Goal: Information Seeking & Learning: Learn about a topic

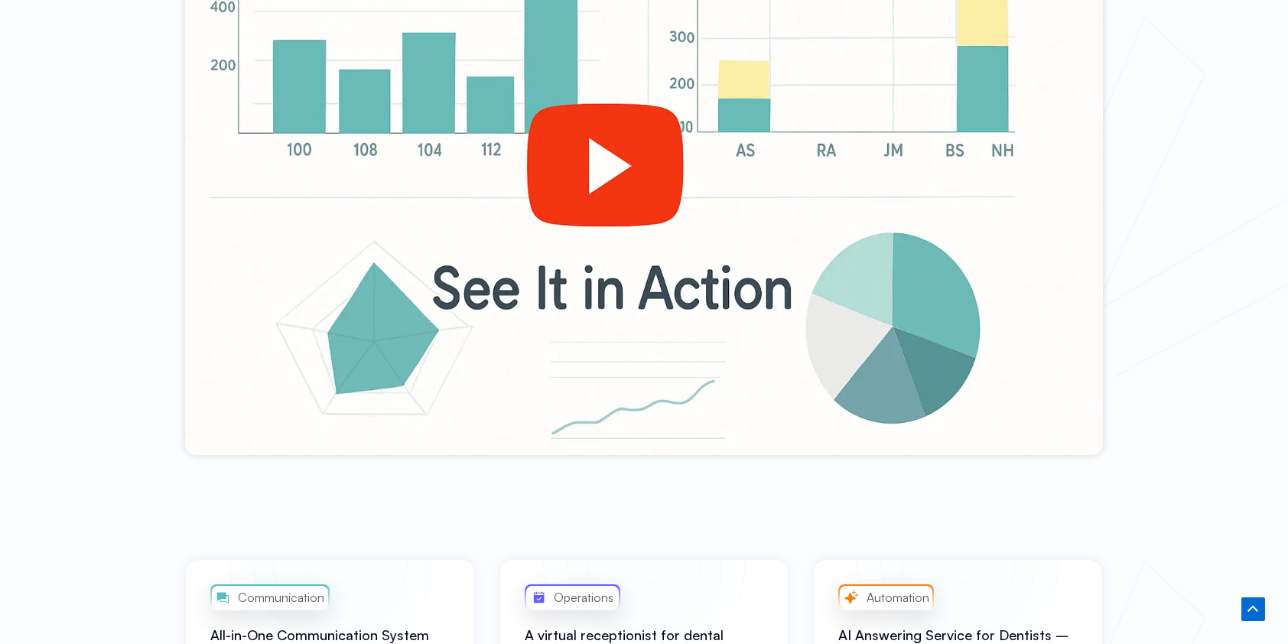
scroll to position [746, 0]
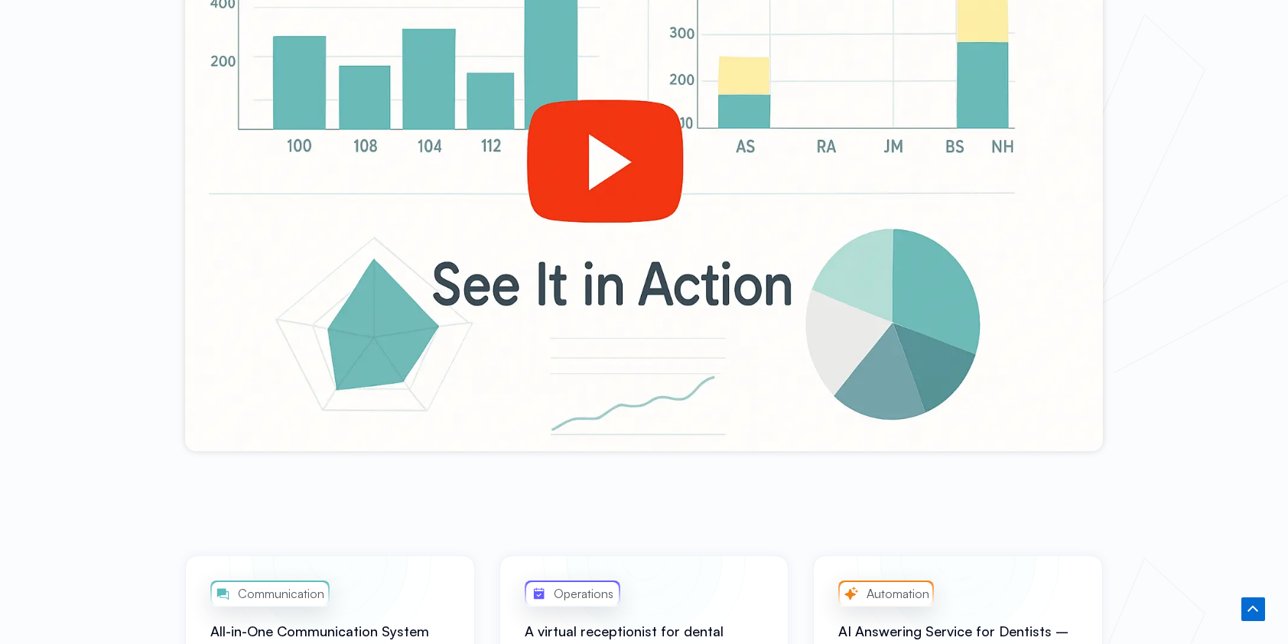
click at [618, 176] on div at bounding box center [644, 193] width 918 height 516
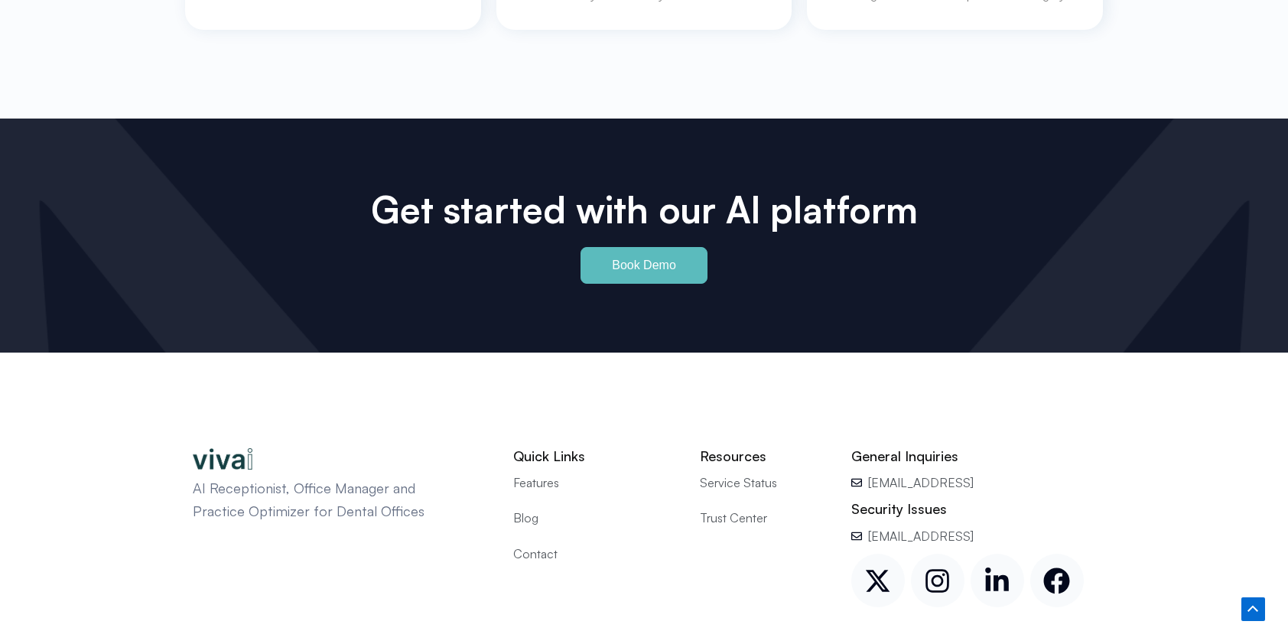
scroll to position [7095, 0]
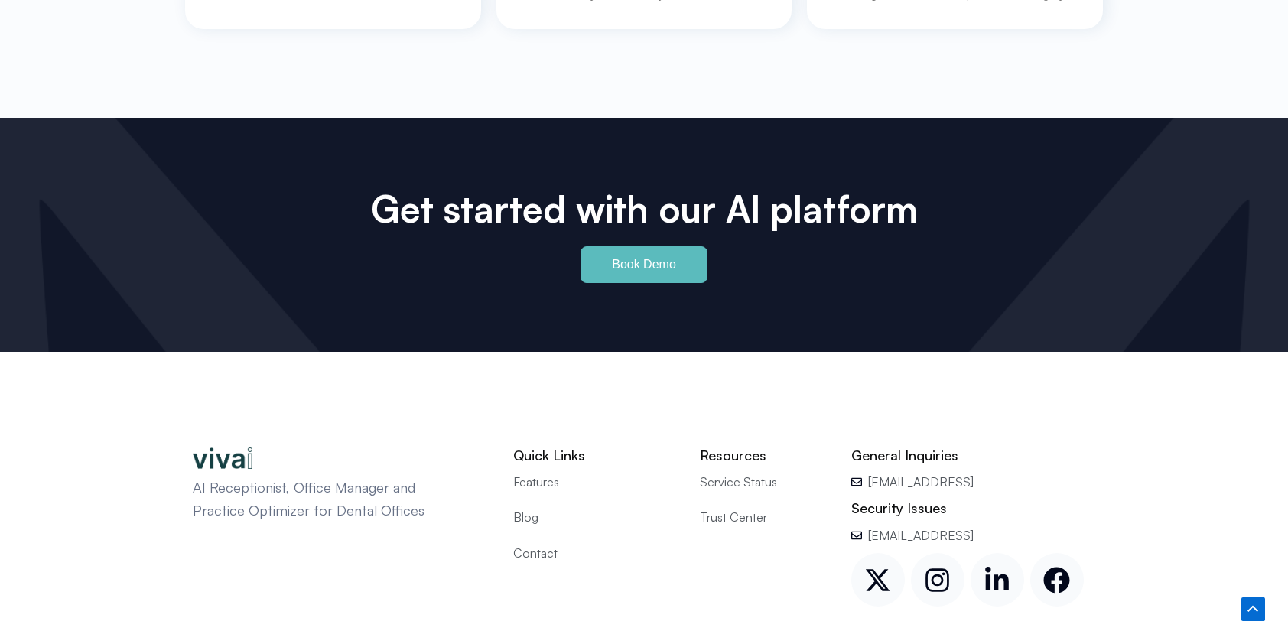
click at [734, 507] on span "Trust Center" at bounding box center [733, 517] width 67 height 20
click at [727, 472] on span "Service Status" at bounding box center [738, 482] width 77 height 20
click at [520, 507] on span "Blog" at bounding box center [525, 517] width 25 height 20
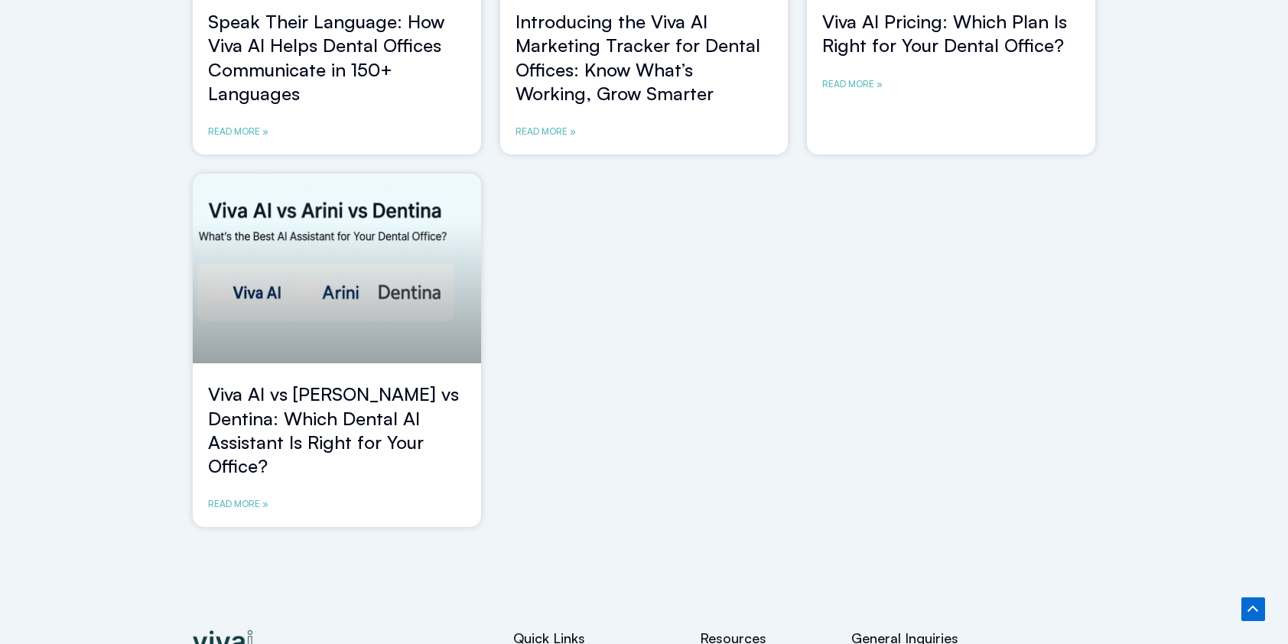
scroll to position [1243, 0]
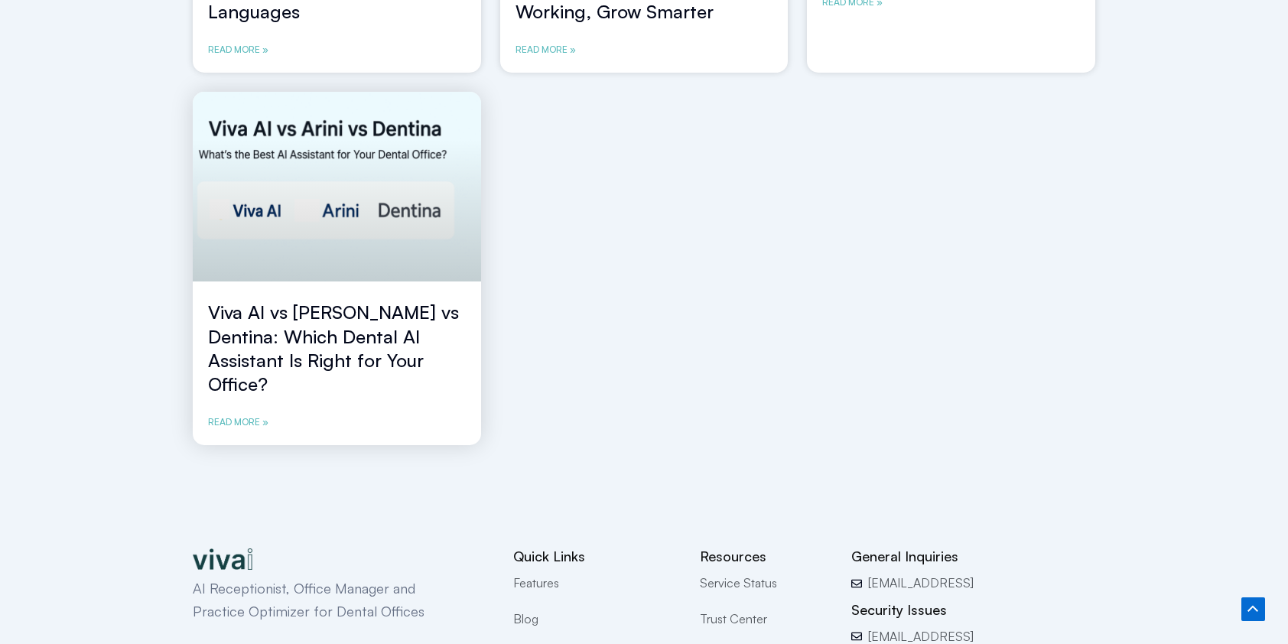
click at [373, 361] on link "Viva AI vs Arini vs Dentina: Which Dental AI Assistant Is Right for Your Office?" at bounding box center [333, 348] width 251 height 95
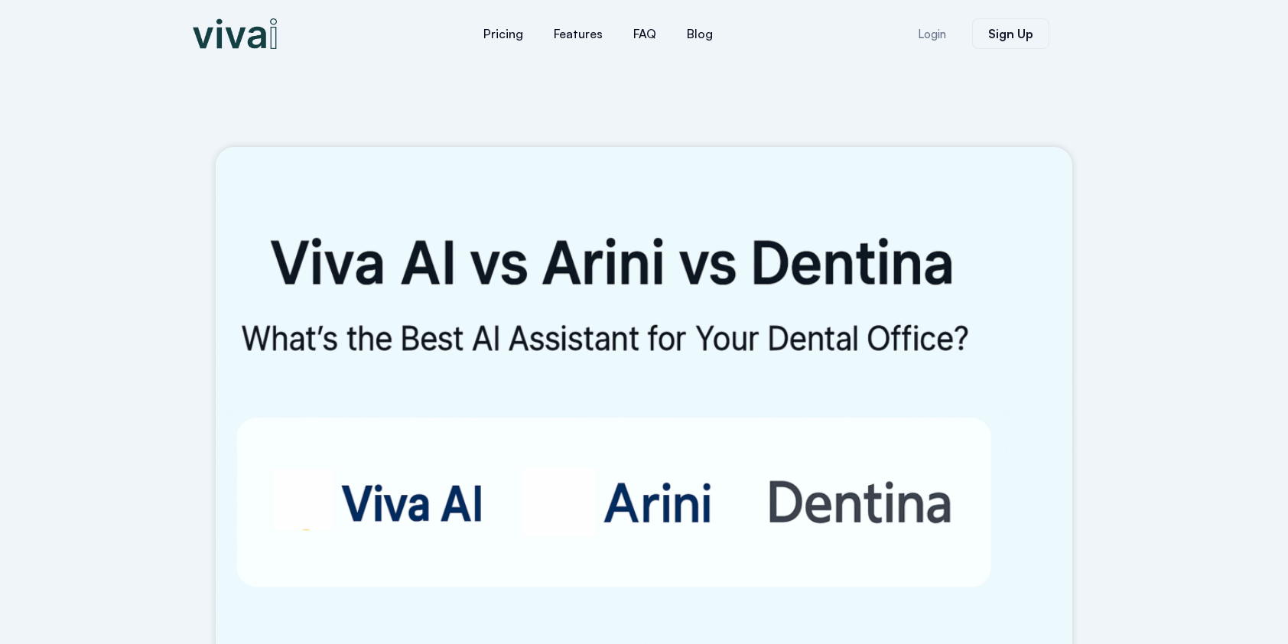
click at [226, 44] on img at bounding box center [235, 33] width 84 height 31
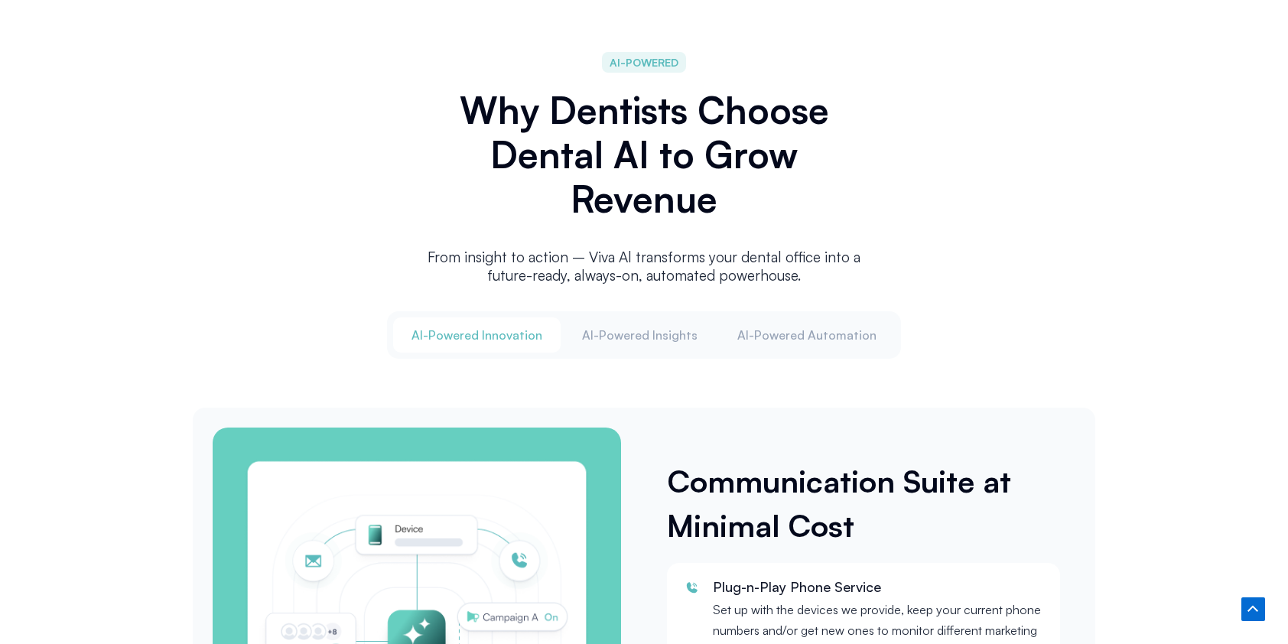
scroll to position [1740, 0]
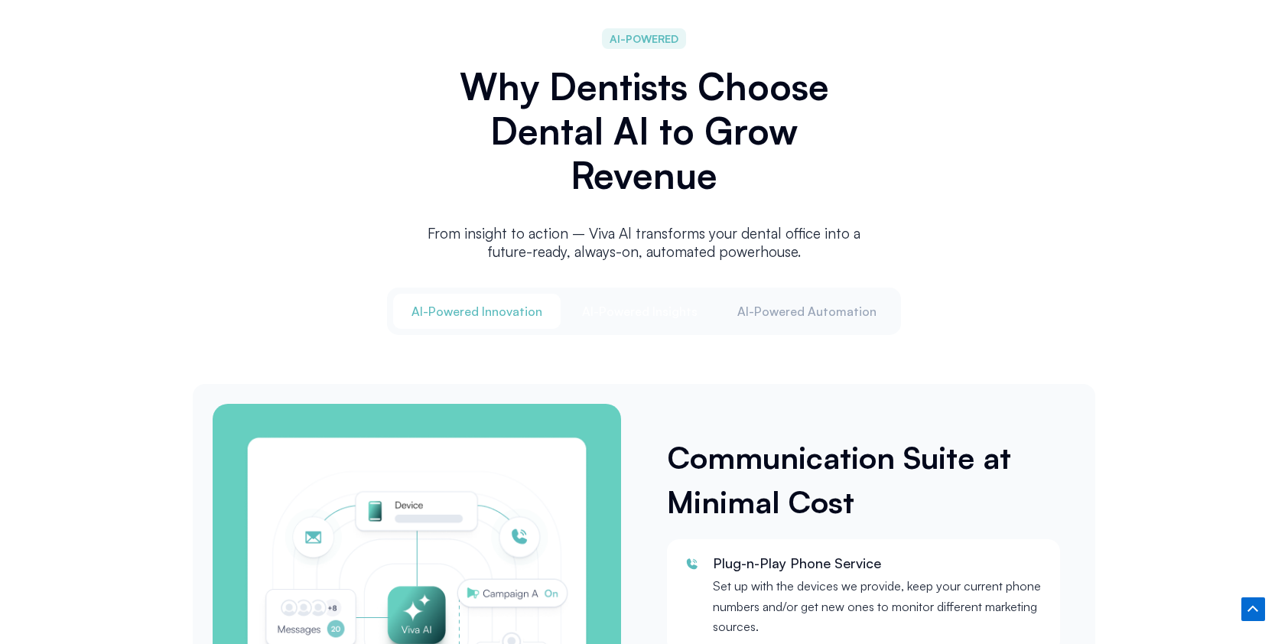
click at [682, 313] on span "Al-Powered Insights" at bounding box center [639, 311] width 115 height 17
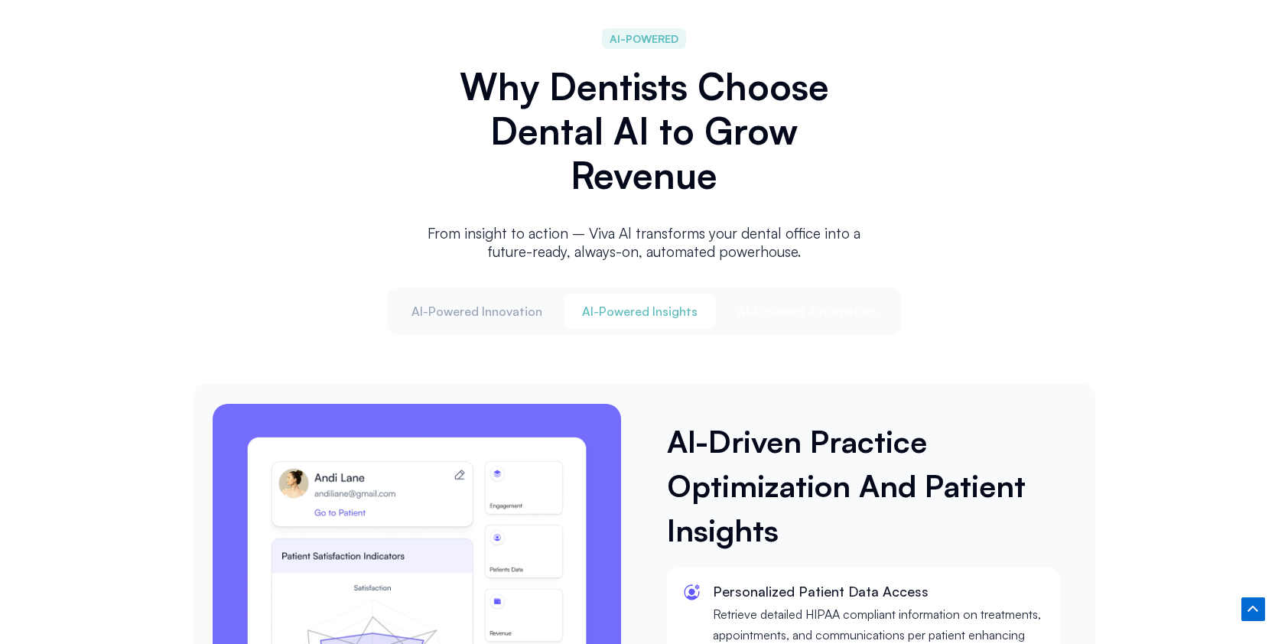
click at [811, 320] on button "Al-Powered Automation" at bounding box center [807, 311] width 176 height 35
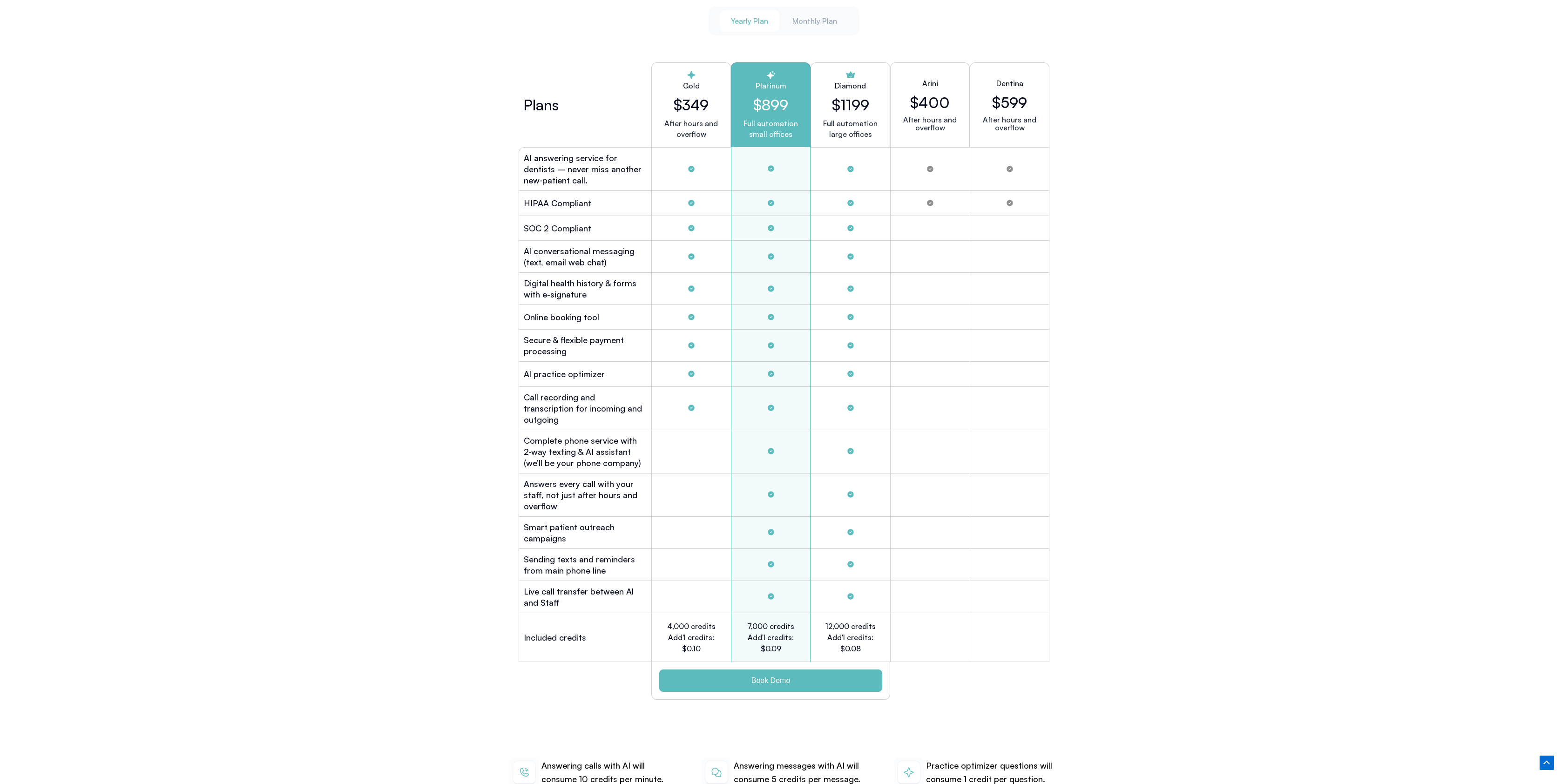
scroll to position [2496, 0]
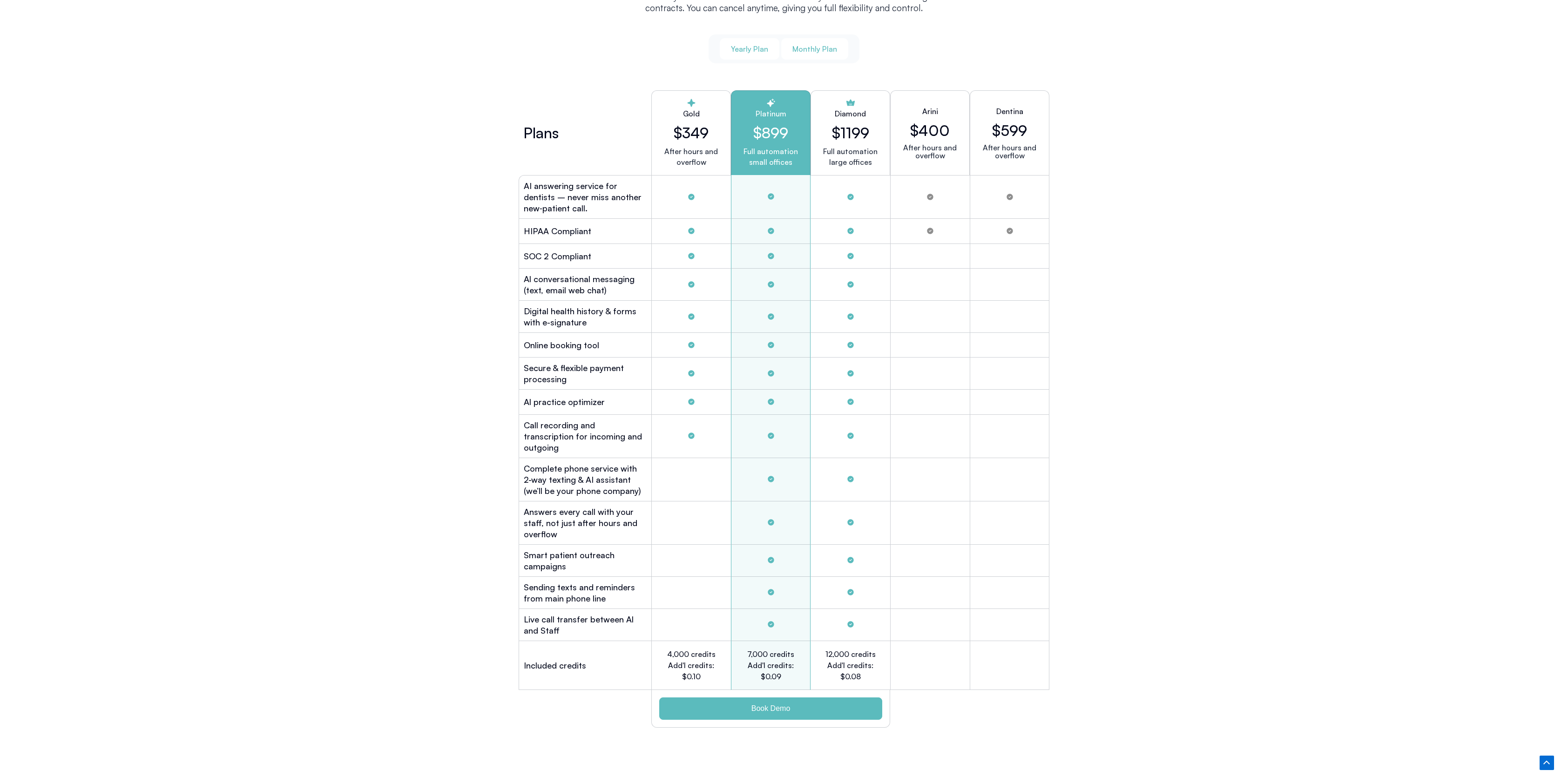
click at [783, 47] on span "Monthly Plan" at bounding box center [814, 49] width 44 height 10
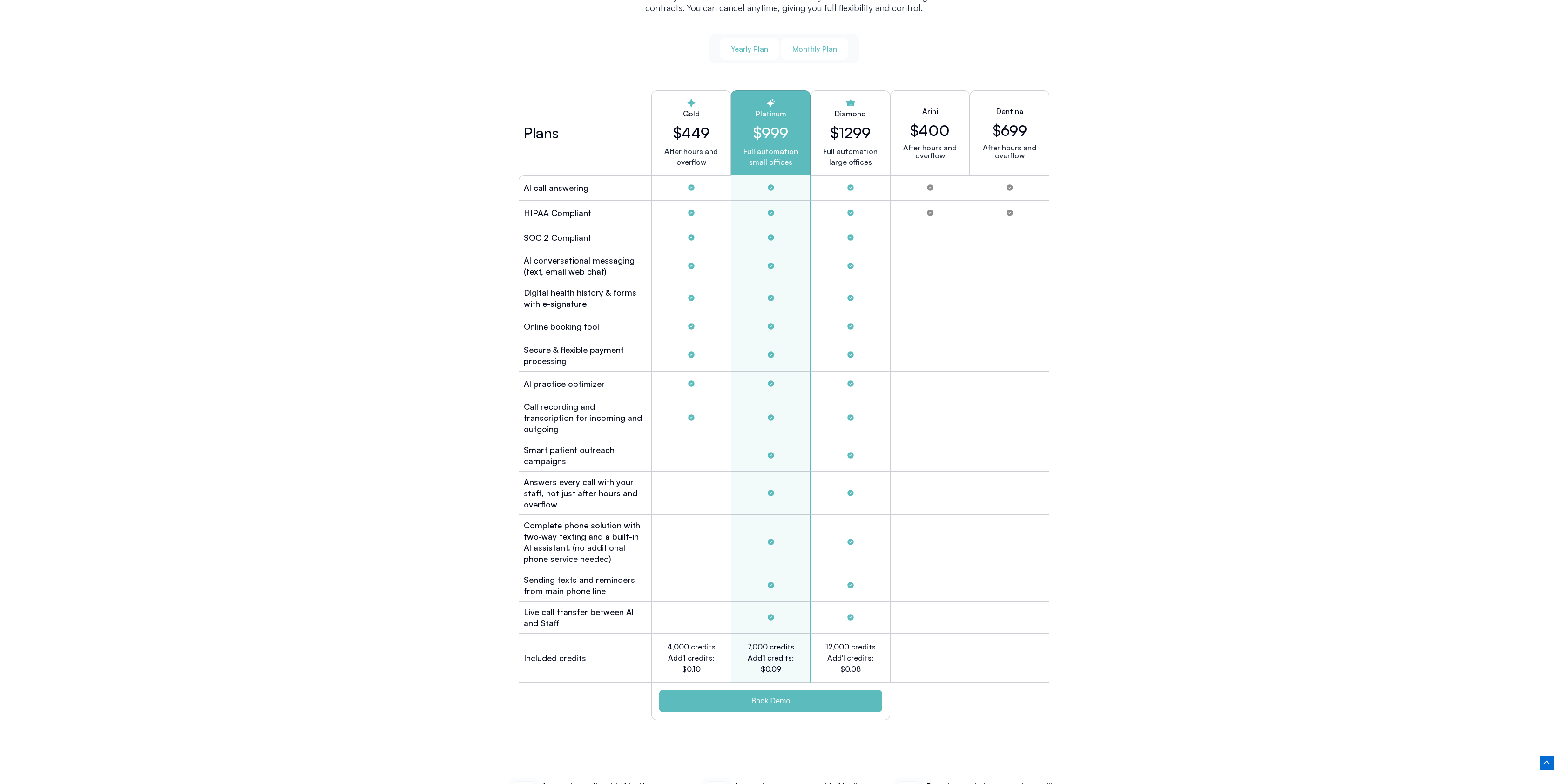
click at [740, 51] on button "Yearly Plan" at bounding box center [749, 49] width 60 height 21
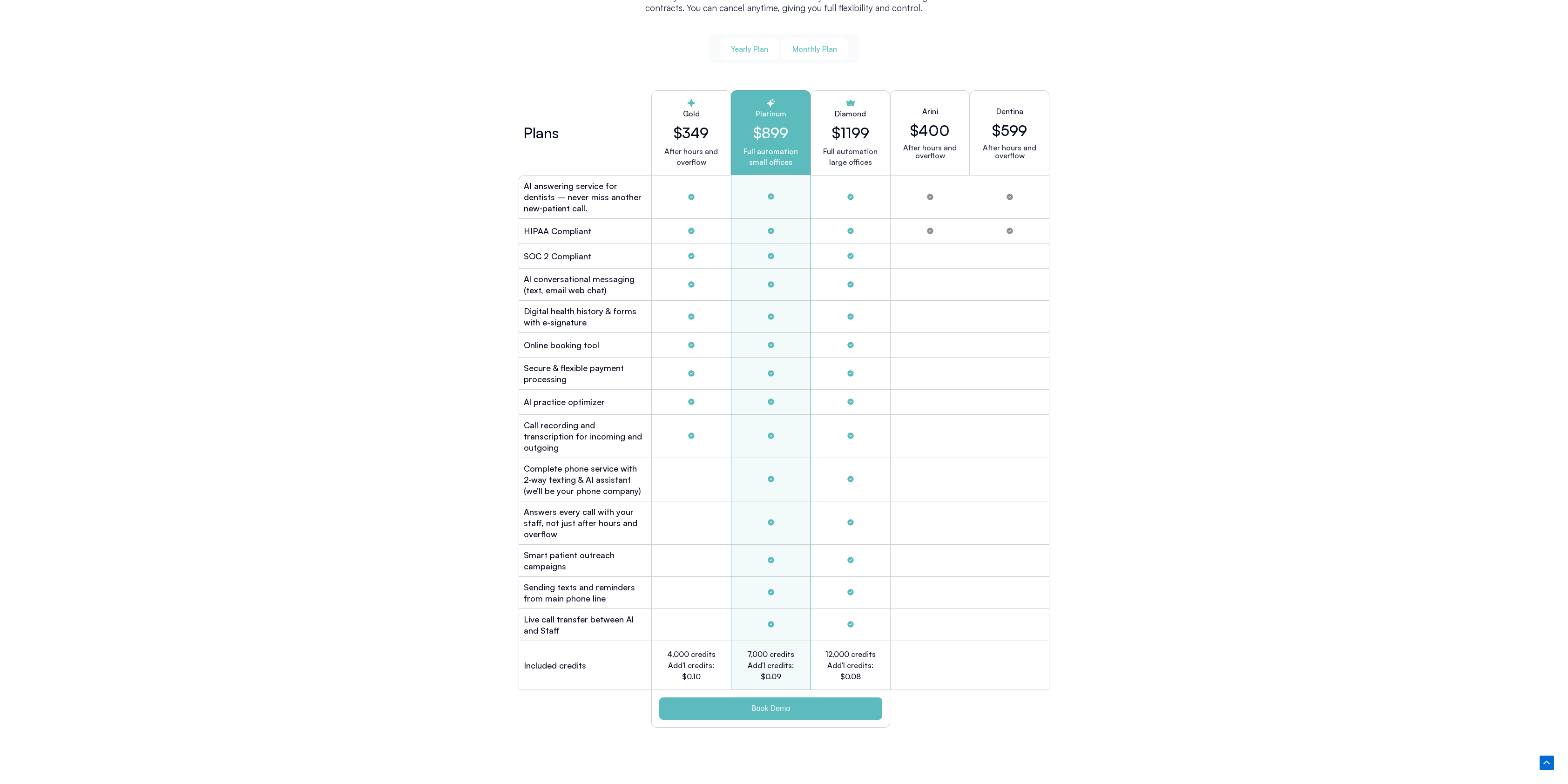
click at [783, 47] on span "Monthly Plan" at bounding box center [814, 49] width 44 height 10
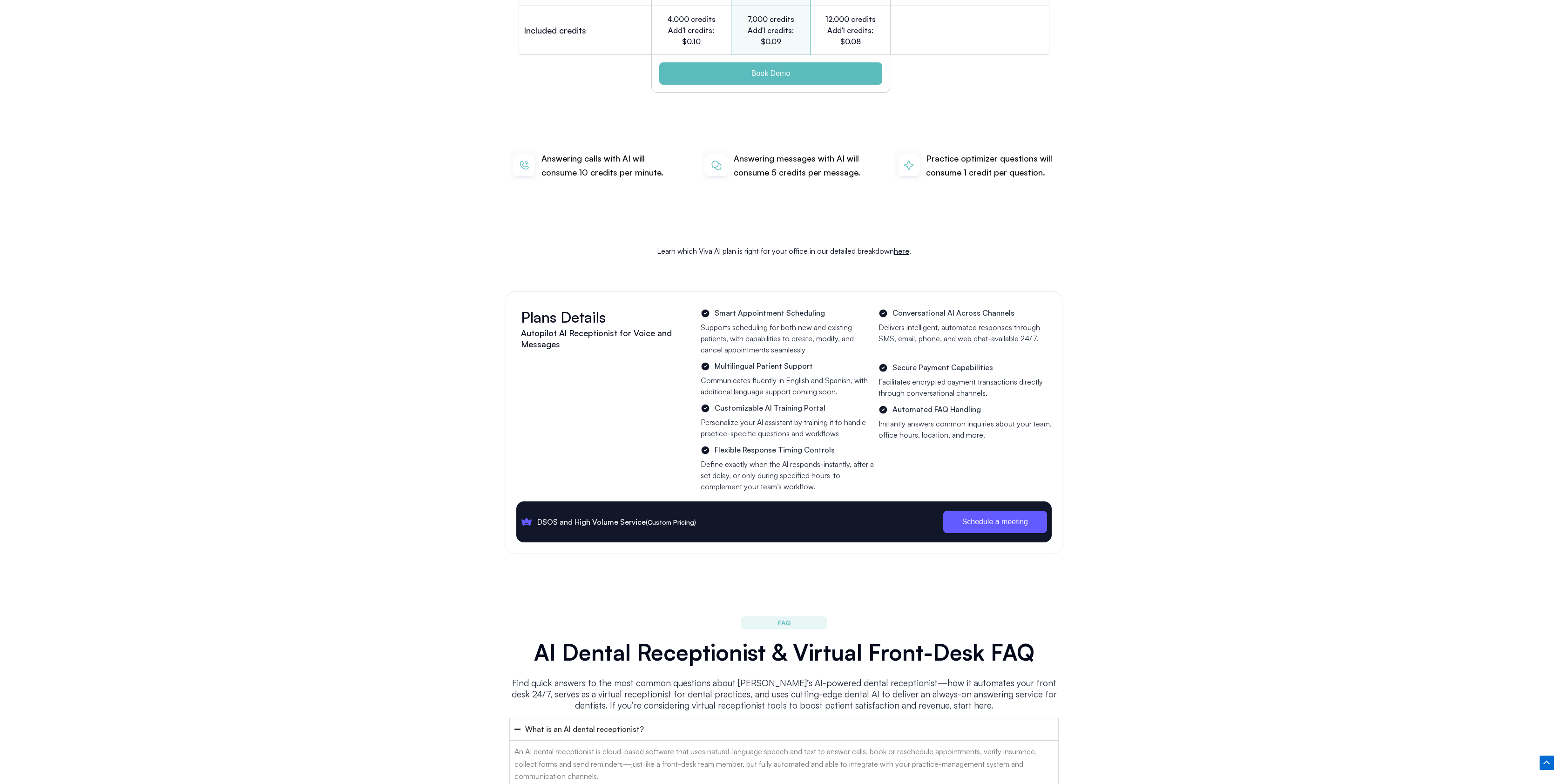
scroll to position [3129, 0]
